Goal: Task Accomplishment & Management: Manage account settings

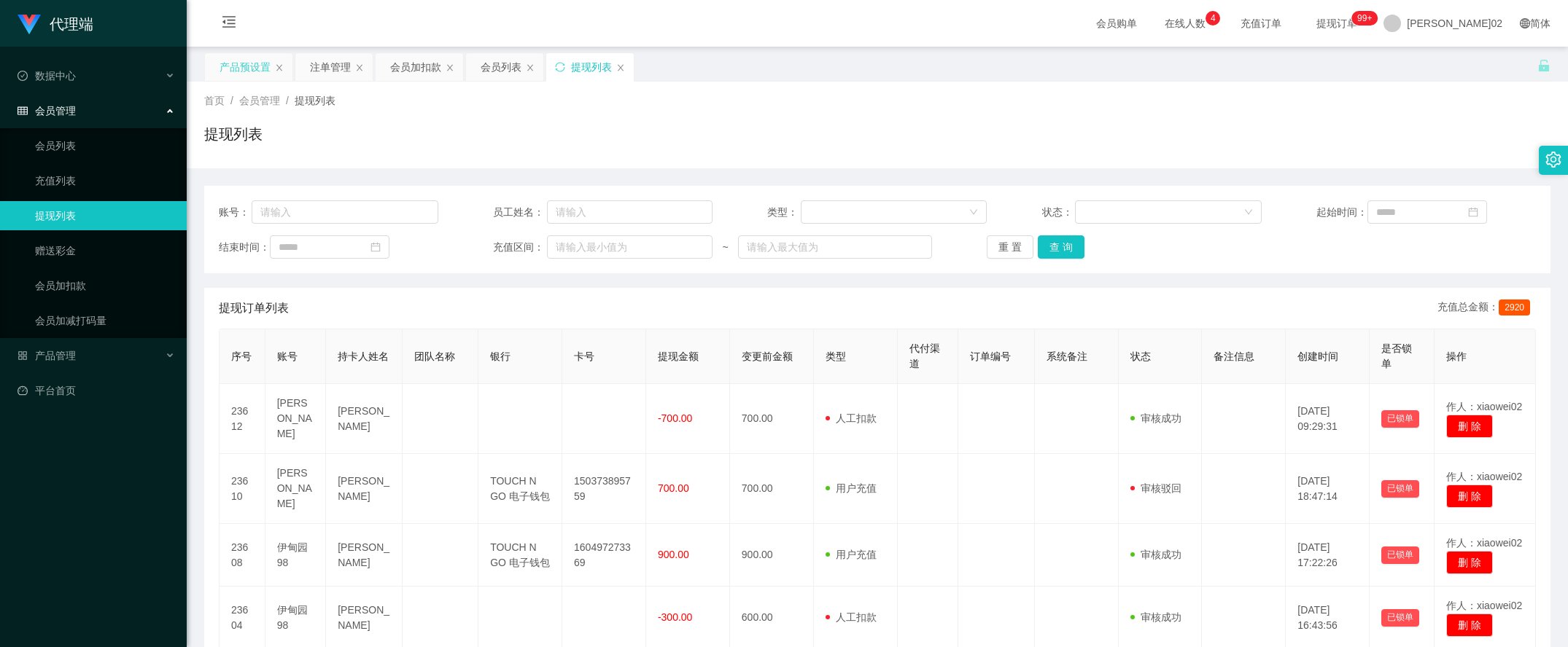
click at [250, 62] on div "产品预设置" at bounding box center [244, 66] width 51 height 27
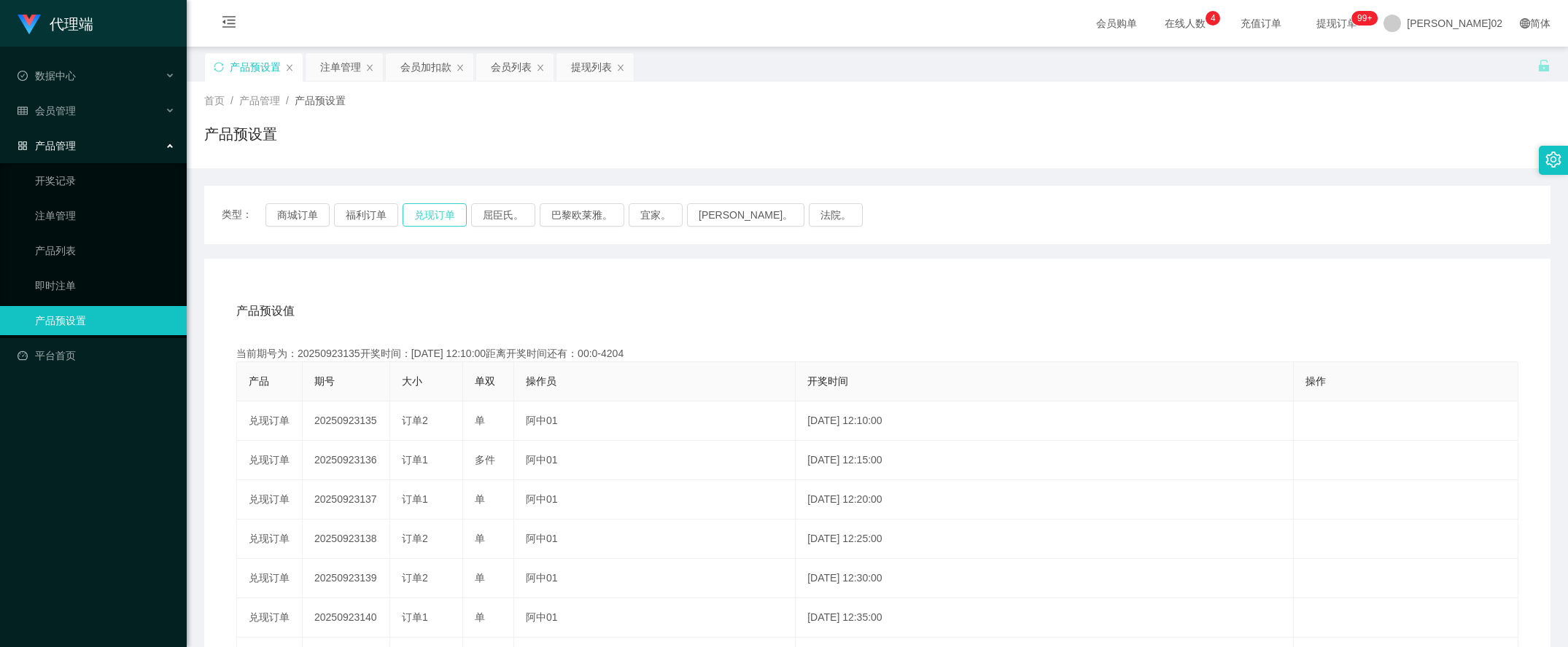
click at [454, 205] on button "兑现订单" at bounding box center [435, 215] width 64 height 23
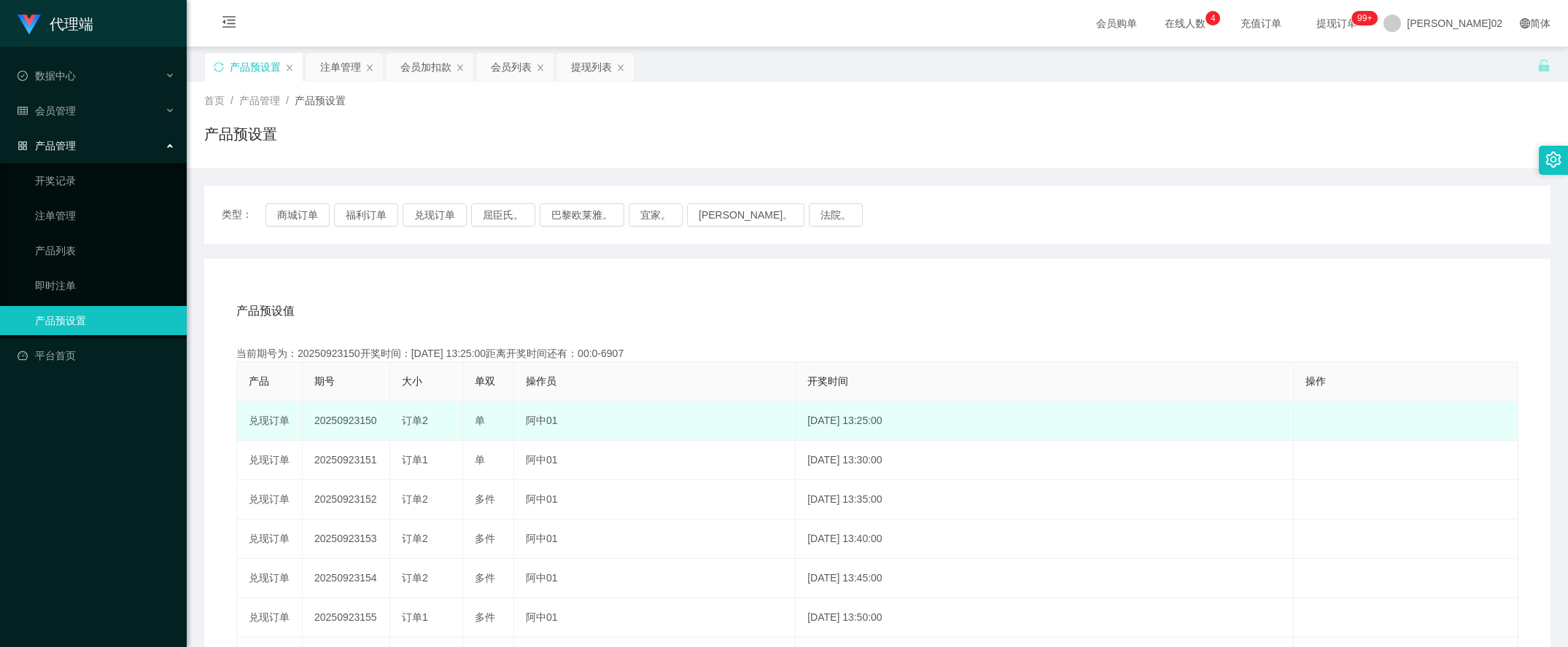
click at [359, 417] on td "20250923150" at bounding box center [347, 421] width 87 height 39
copy td "20250923150"
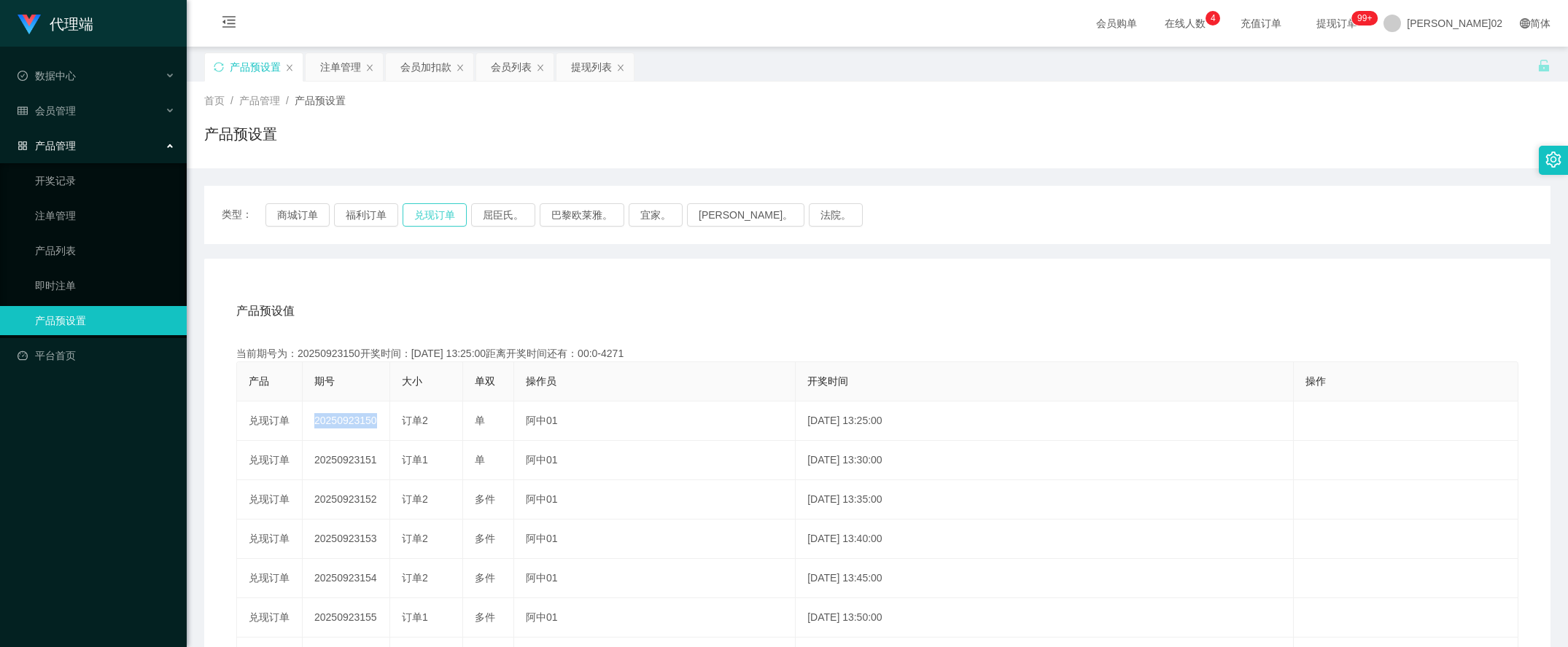
click at [437, 204] on button "兑现订单" at bounding box center [435, 215] width 64 height 23
type button "k3ymx"
click at [843, 288] on div "产品预设值 添加期号 当前期号为：20250923150开奖时间：2025-09-23 13:25:00距离开奖时间还有：00:0-6974 产品 期号 大小…" at bounding box center [878, 560] width 1346 height 601
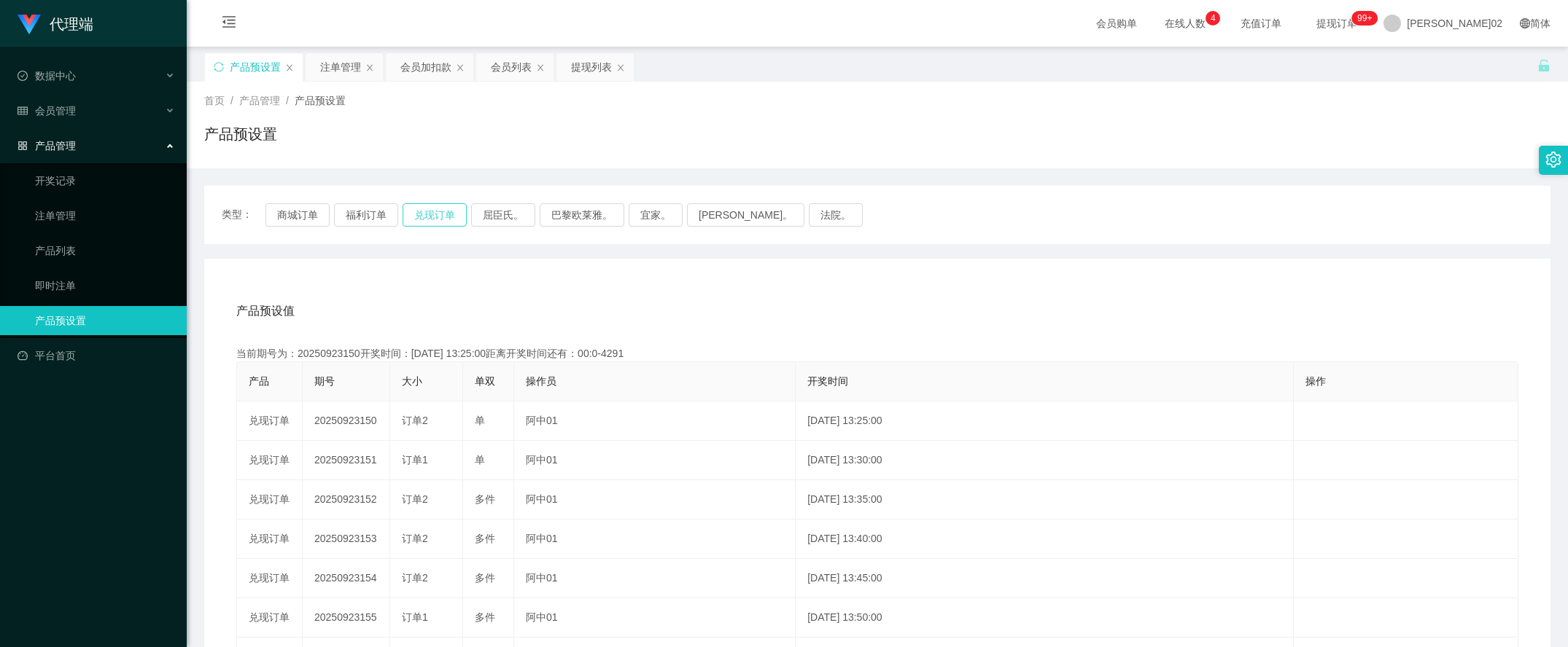
click at [452, 221] on button "兑现订单" at bounding box center [435, 215] width 64 height 23
click at [567, 322] on div "产品预设值 添加期号" at bounding box center [878, 311] width 1282 height 41
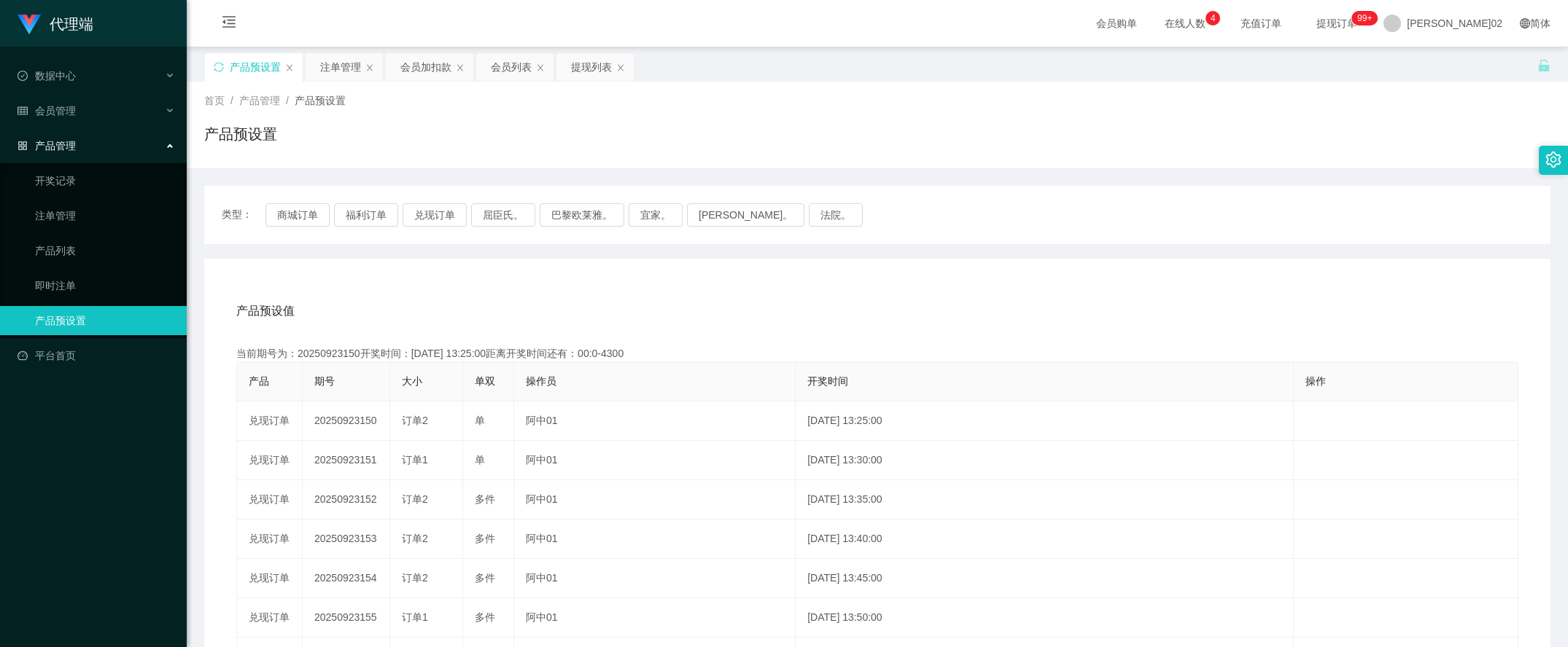
click at [429, 190] on div "类型： 商城订单 福利订单 兑现订单 屈臣氏。 巴黎欧莱雅。 宜家。 森亨。 法院。" at bounding box center [878, 215] width 1346 height 59
click at [418, 228] on div "类型： 商城订单 福利订单 兑现订单 屈臣氏。 巴黎欧莱雅。 宜家。 森亨。 法院。" at bounding box center [878, 215] width 1346 height 59
click at [428, 221] on button "兑现订单" at bounding box center [435, 215] width 64 height 23
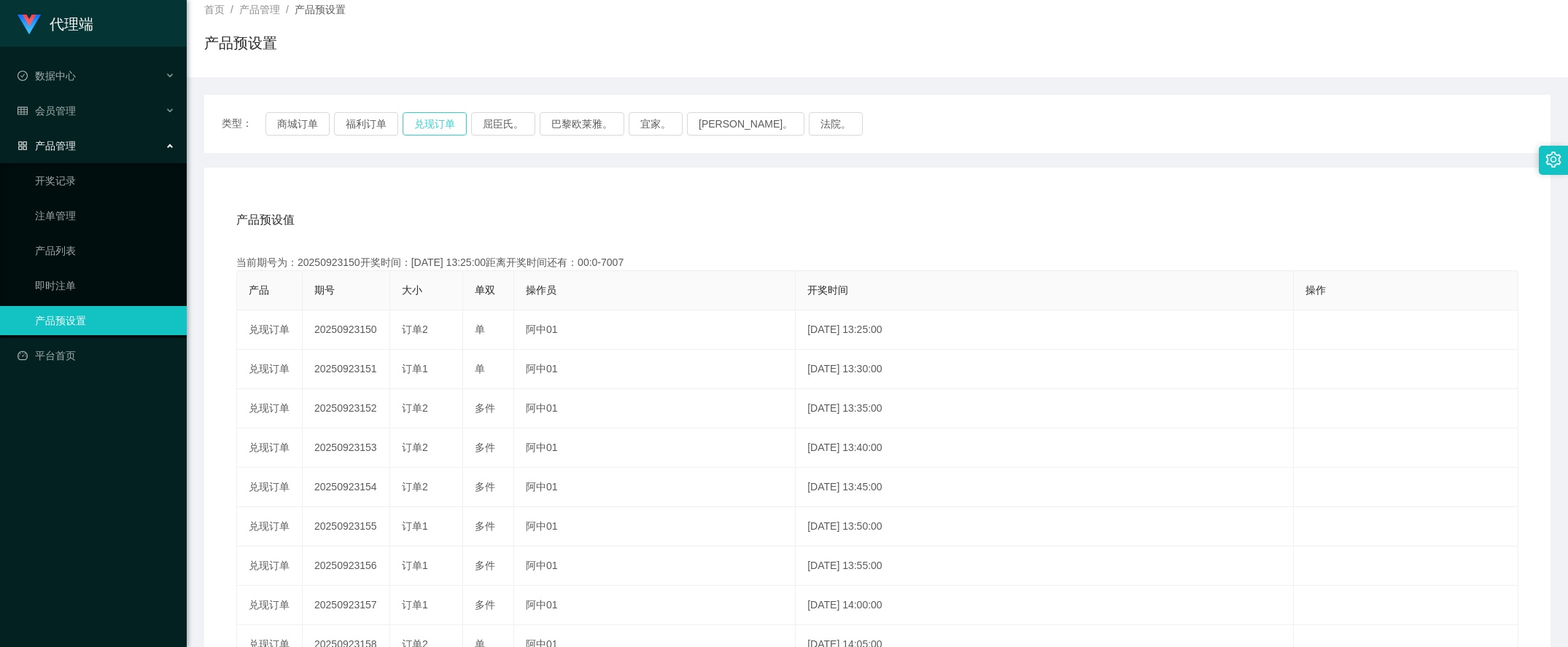
click at [433, 131] on button "兑现订单" at bounding box center [435, 124] width 64 height 23
click at [445, 111] on div "类型： 商城订单 福利订单 兑现订单 屈臣氏。 巴黎欧莱雅。 宜家。 森亨。 法院。" at bounding box center [878, 123] width 1346 height 59
click at [442, 120] on button "兑现订单" at bounding box center [435, 124] width 64 height 23
click at [447, 112] on button "兑现订单" at bounding box center [435, 124] width 64 height 23
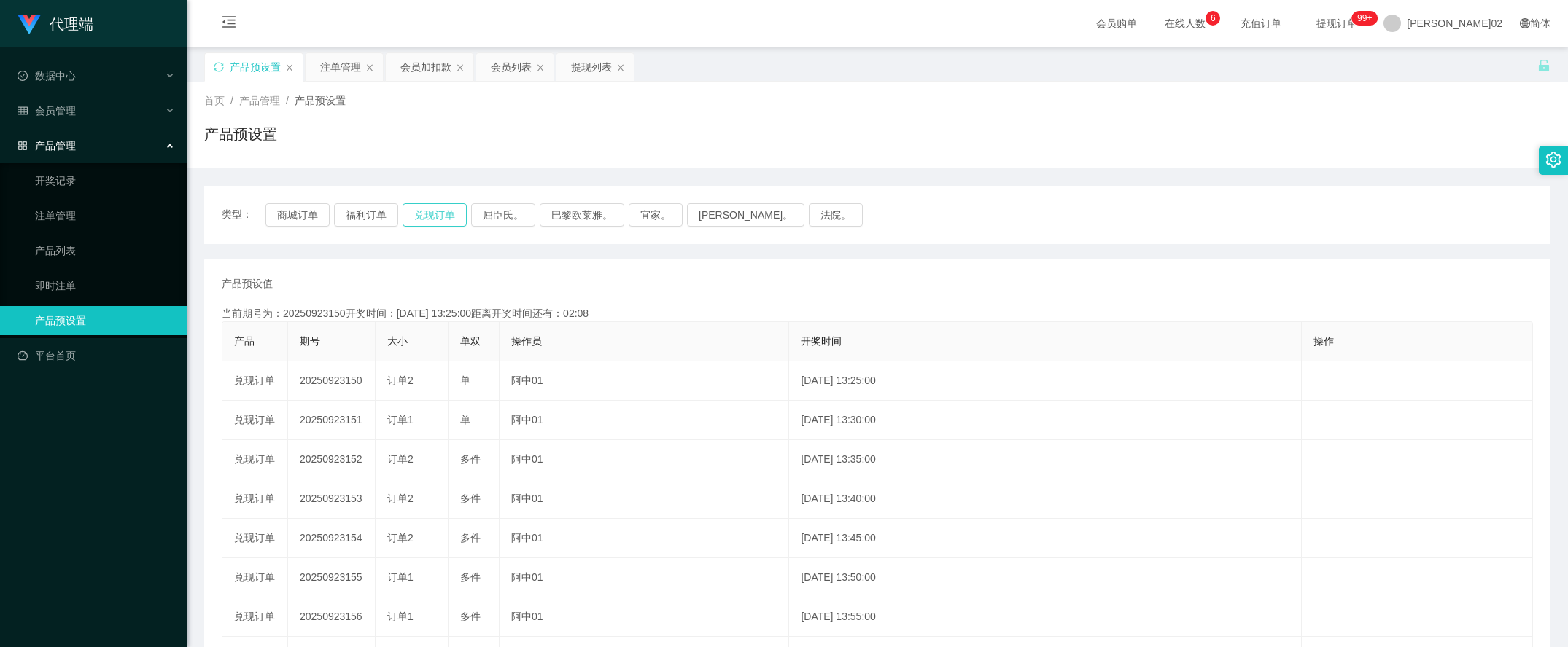
click at [454, 209] on button "兑现订单" at bounding box center [435, 215] width 64 height 23
click at [451, 217] on button "兑现订单" at bounding box center [435, 215] width 64 height 23
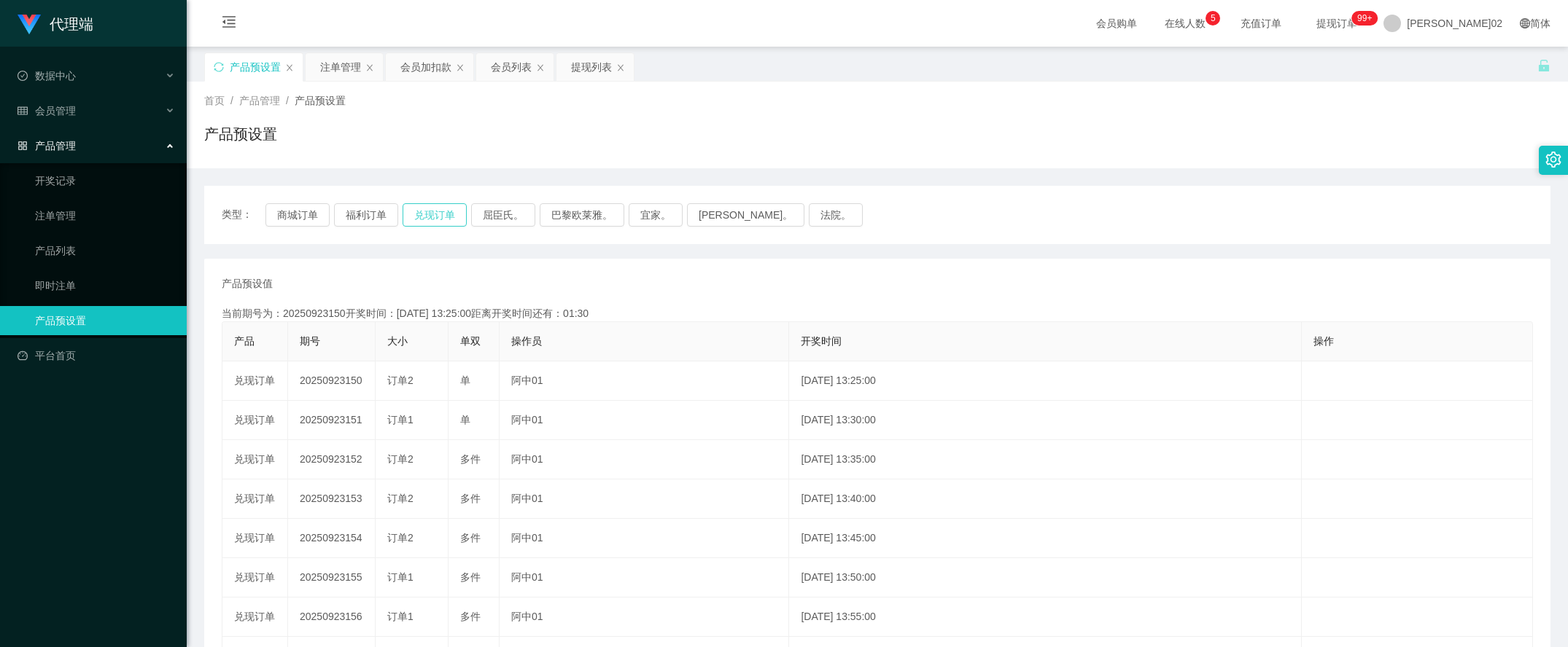
click at [451, 217] on button "兑现订单" at bounding box center [435, 215] width 64 height 23
click at [351, 66] on div "注单管理" at bounding box center [340, 66] width 41 height 27
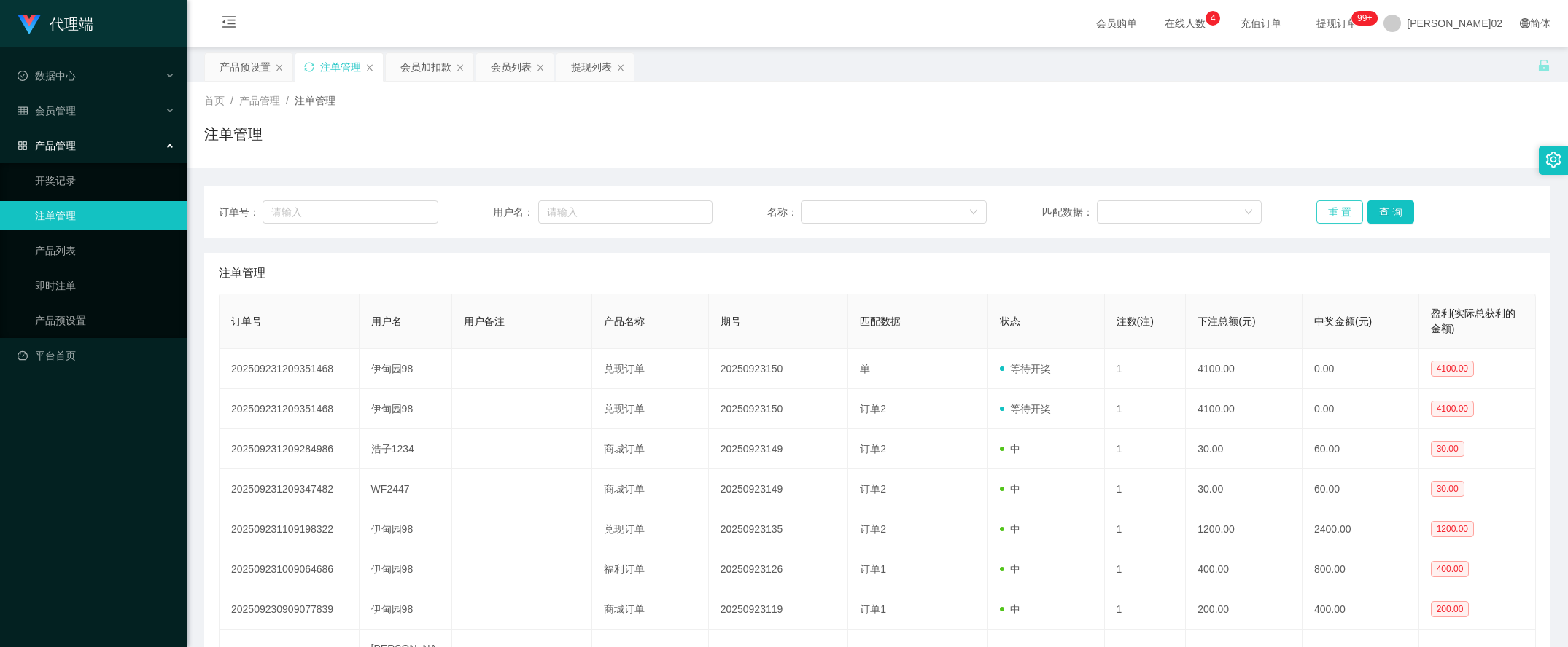
click at [1328, 205] on button "重 置" at bounding box center [1340, 212] width 47 height 23
click at [1348, 212] on button "重 置" at bounding box center [1340, 212] width 47 height 23
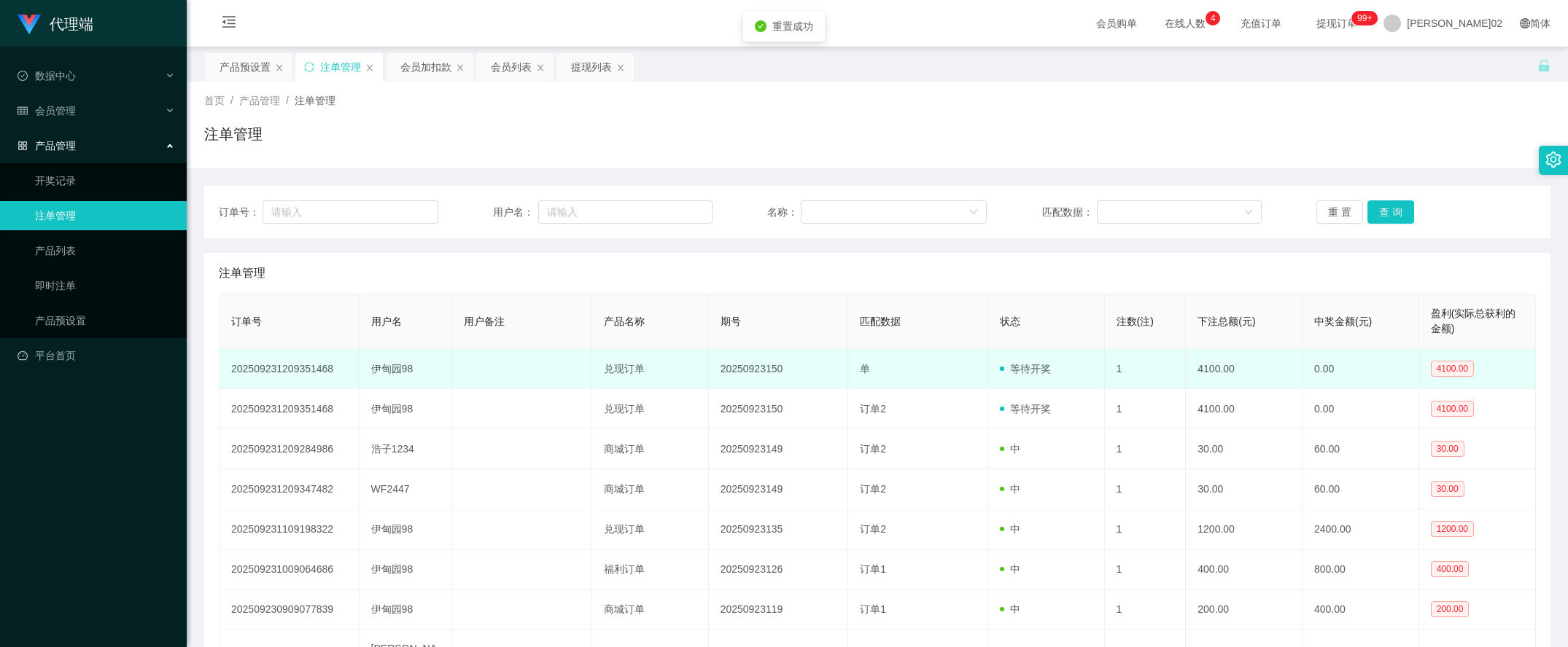
click at [1045, 368] on font "等待开奖" at bounding box center [1031, 368] width 41 height 12
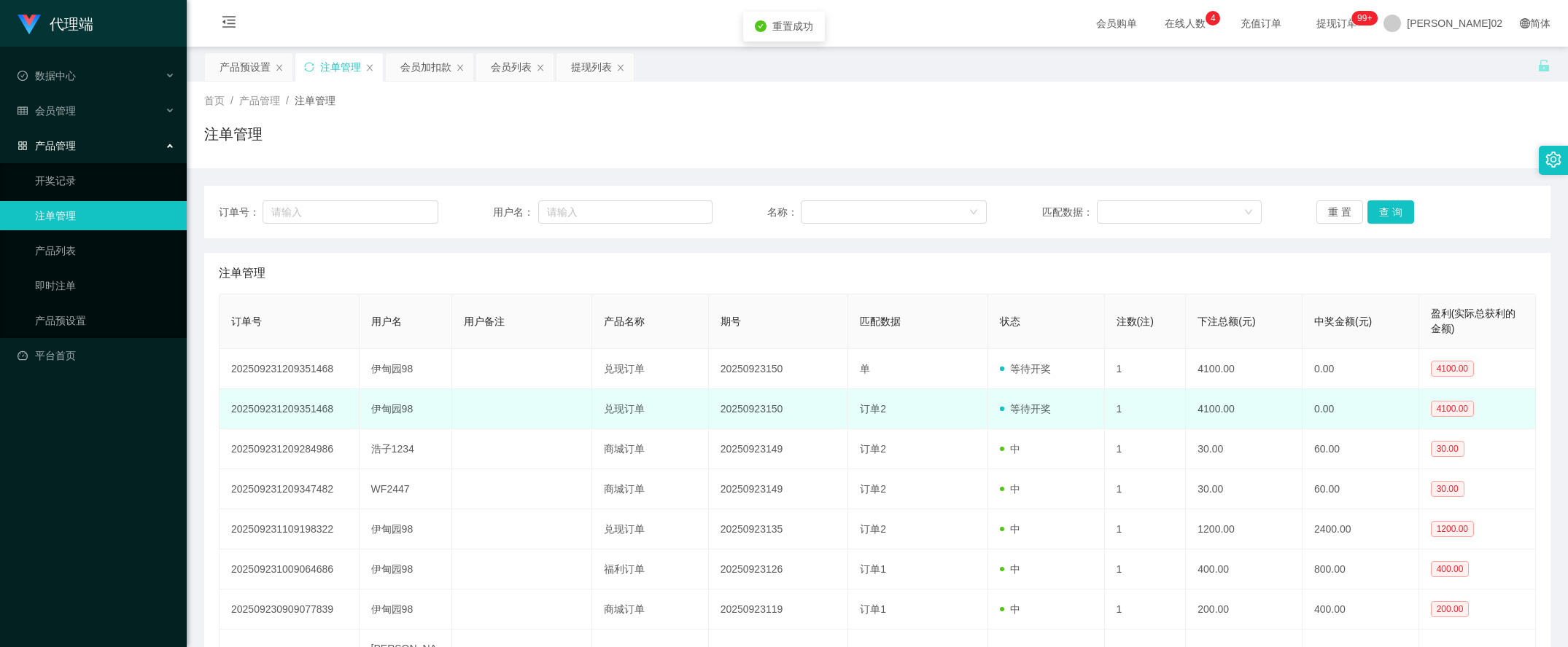
click at [1058, 399] on td "等待开奖" at bounding box center [1046, 409] width 116 height 40
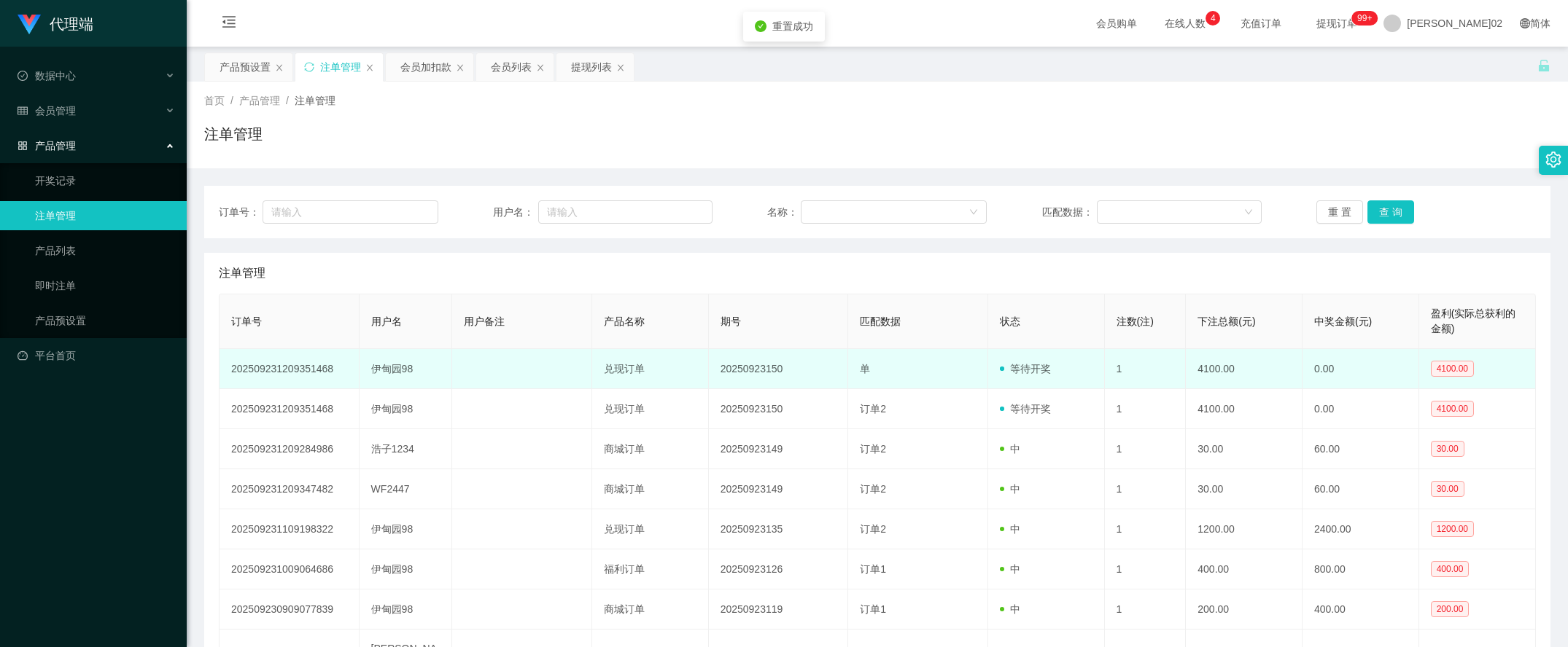
click at [1204, 376] on td "4100.00" at bounding box center [1244, 368] width 116 height 40
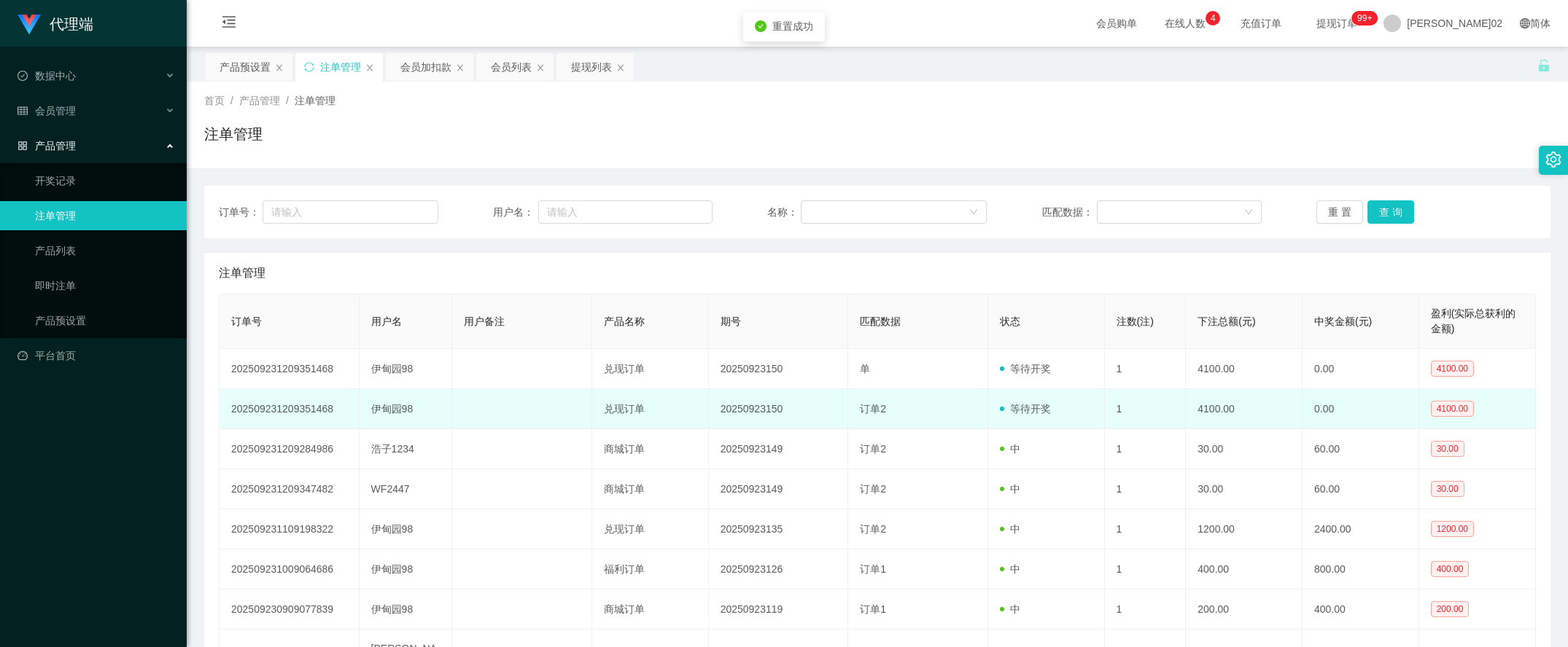
click at [1203, 407] on td "4100.00" at bounding box center [1244, 409] width 116 height 40
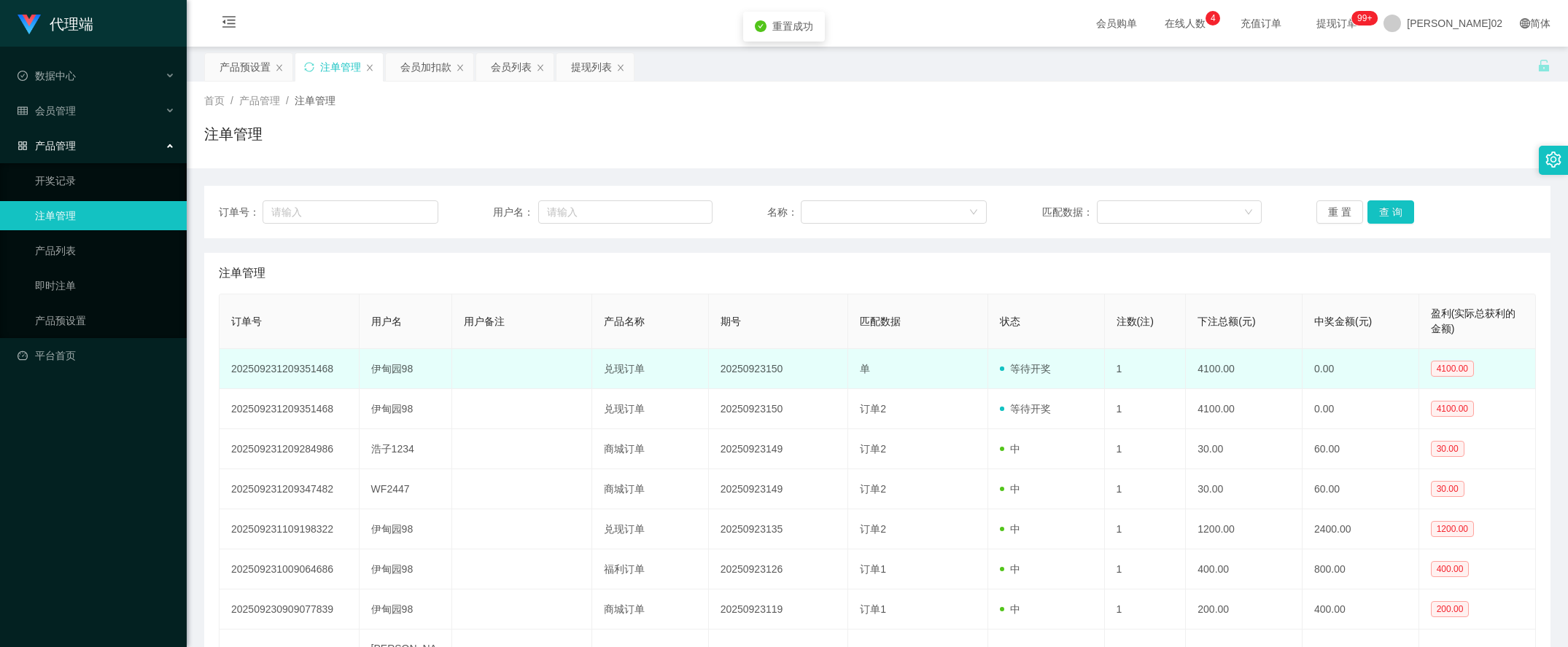
click at [1215, 376] on td "4100.00" at bounding box center [1244, 368] width 116 height 40
